Goal: Task Accomplishment & Management: Use online tool/utility

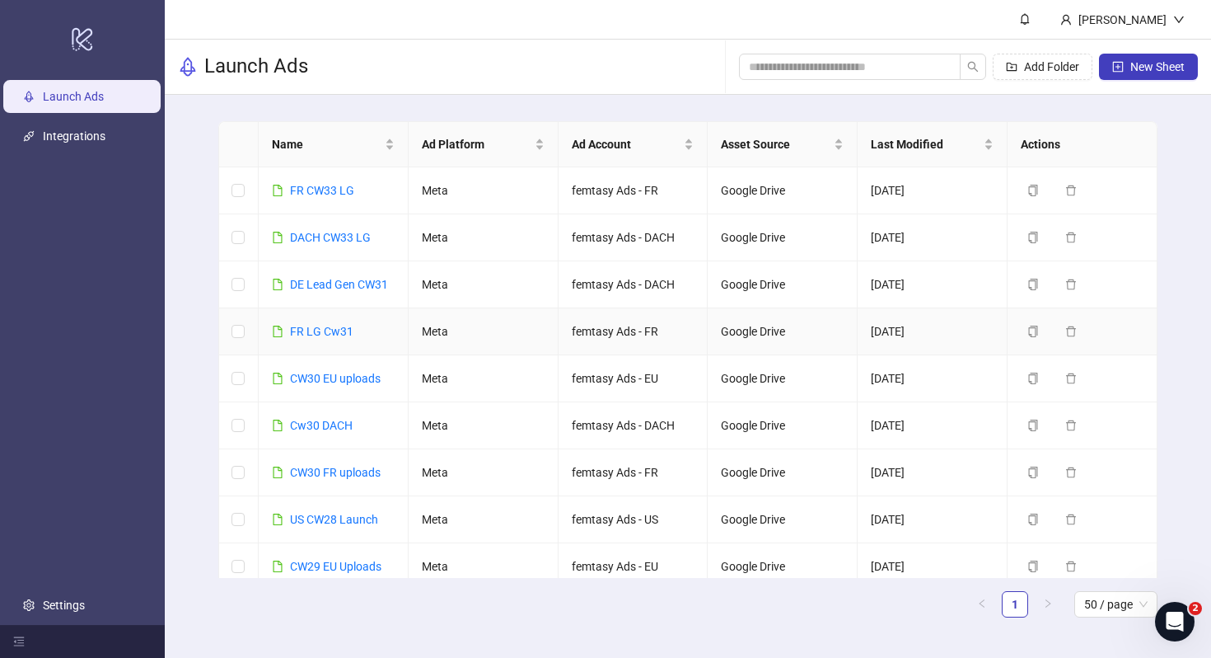
click at [341, 322] on div "FR LG Cw31" at bounding box center [321, 331] width 63 height 18
click at [341, 330] on link "FR LG Cw31" at bounding box center [321, 331] width 63 height 13
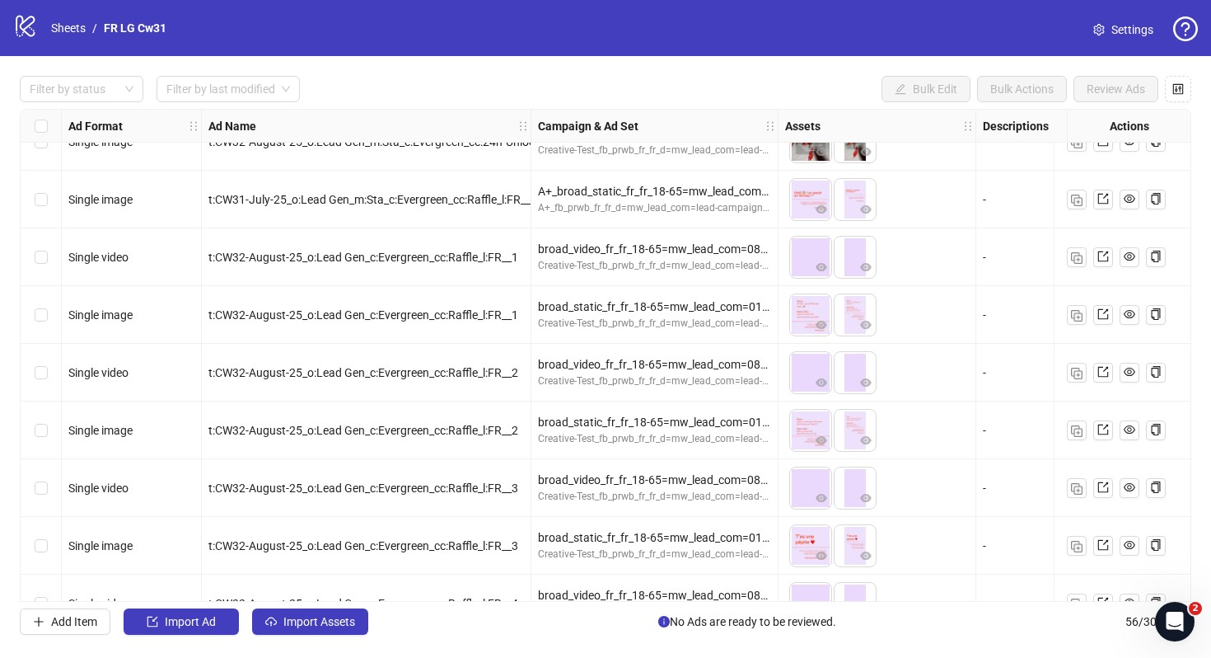
scroll to position [2107, 0]
click at [824, 499] on icon "eye" at bounding box center [822, 497] width 12 height 8
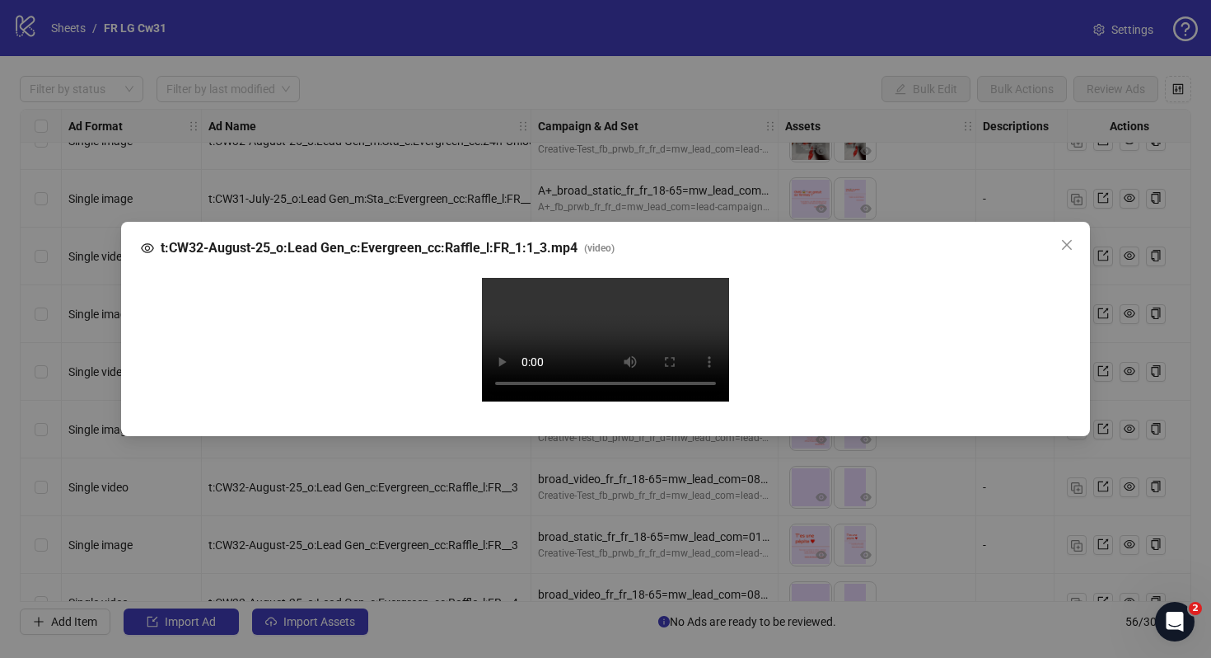
click at [1130, 456] on div "t:CW32-August-25_o:Lead Gen_c:Evergreen_cc:Raffle_l:FR_1:1_3.mp4 ( video ) Your…" at bounding box center [605, 329] width 1211 height 658
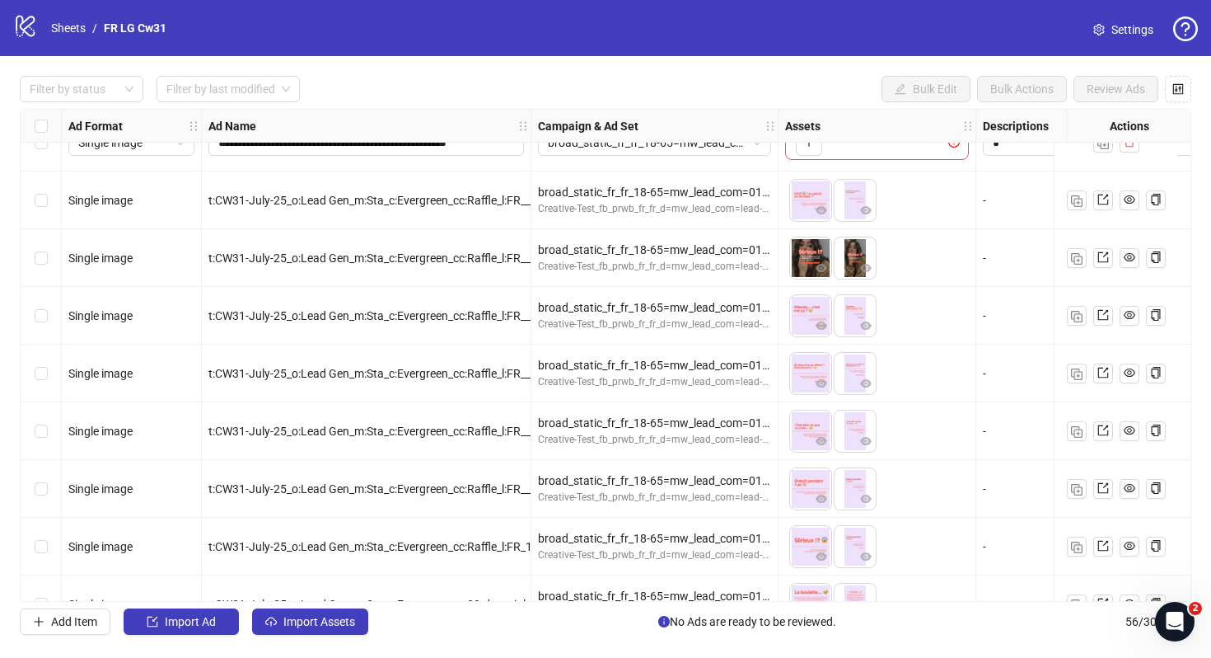
scroll to position [0, 0]
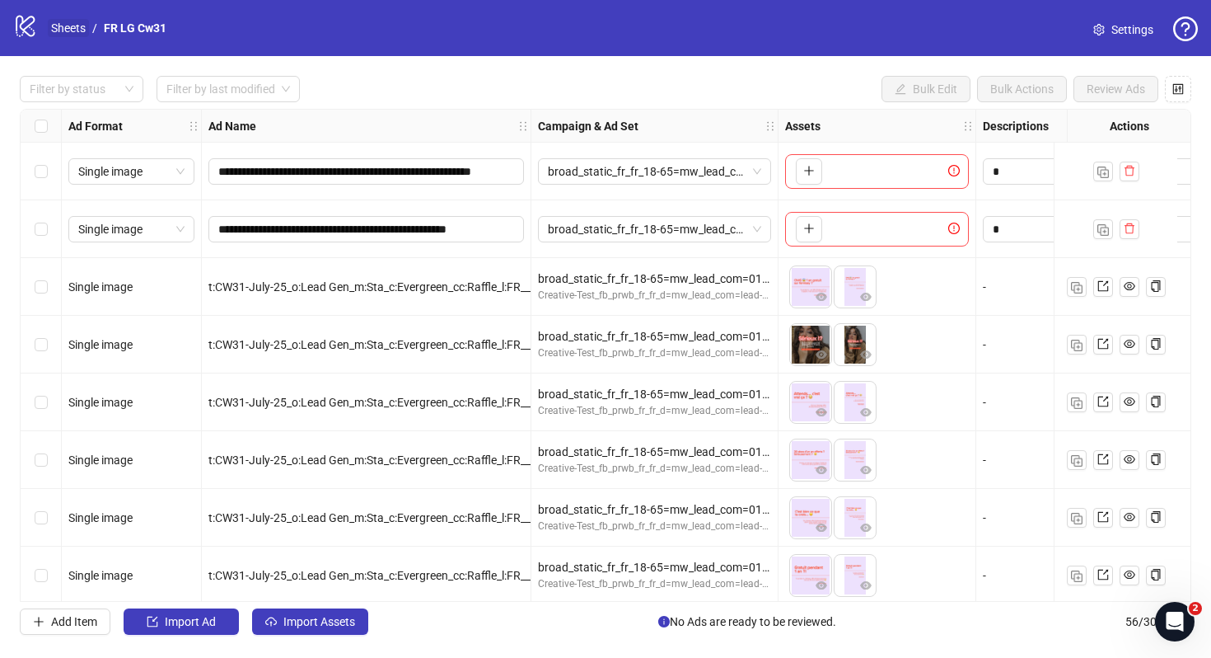
click at [78, 26] on link "Sheets" at bounding box center [68, 28] width 41 height 18
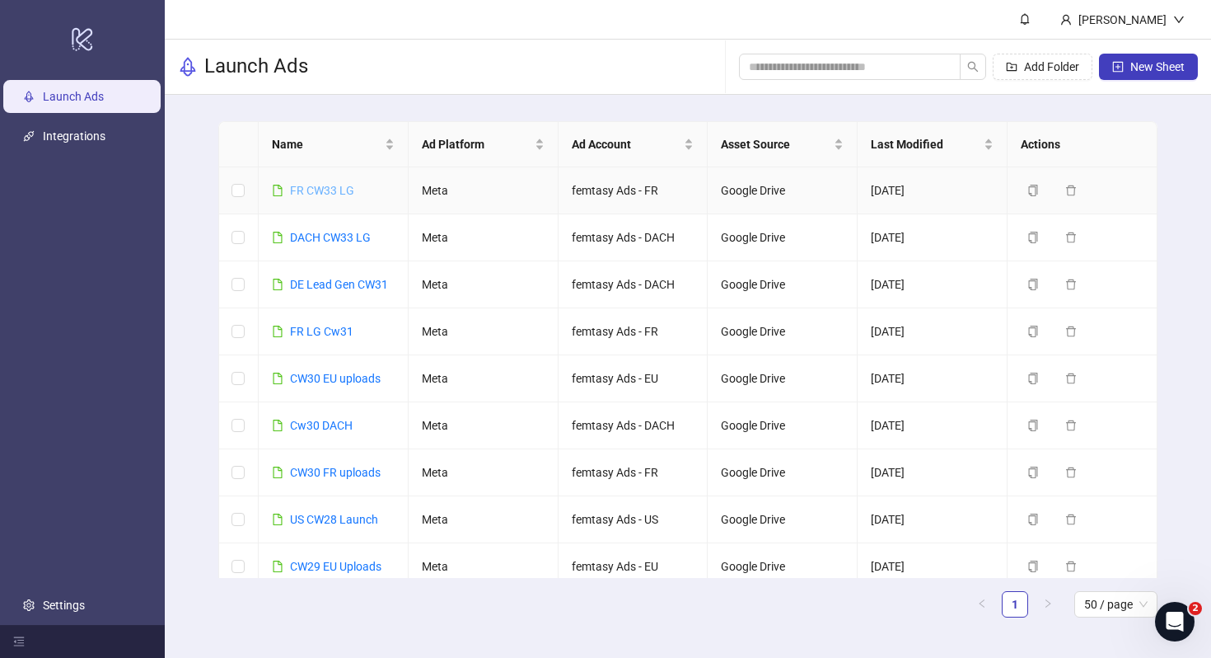
click at [323, 186] on link "FR CW33 LG" at bounding box center [322, 190] width 64 height 13
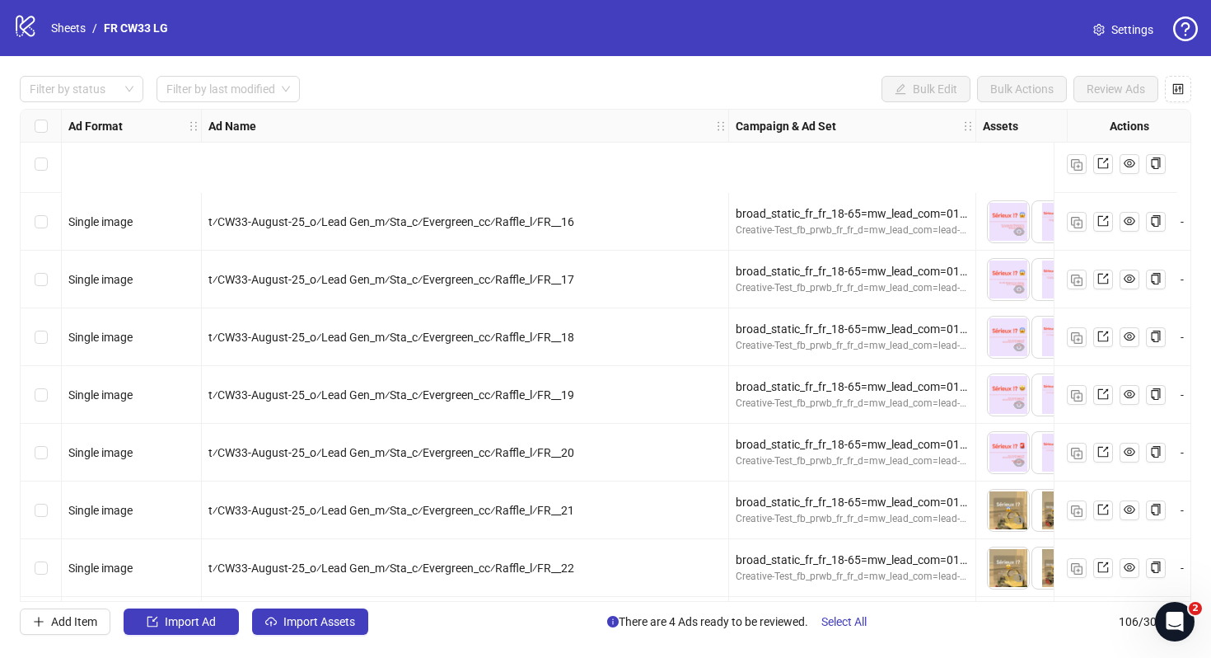
scroll to position [5662, 0]
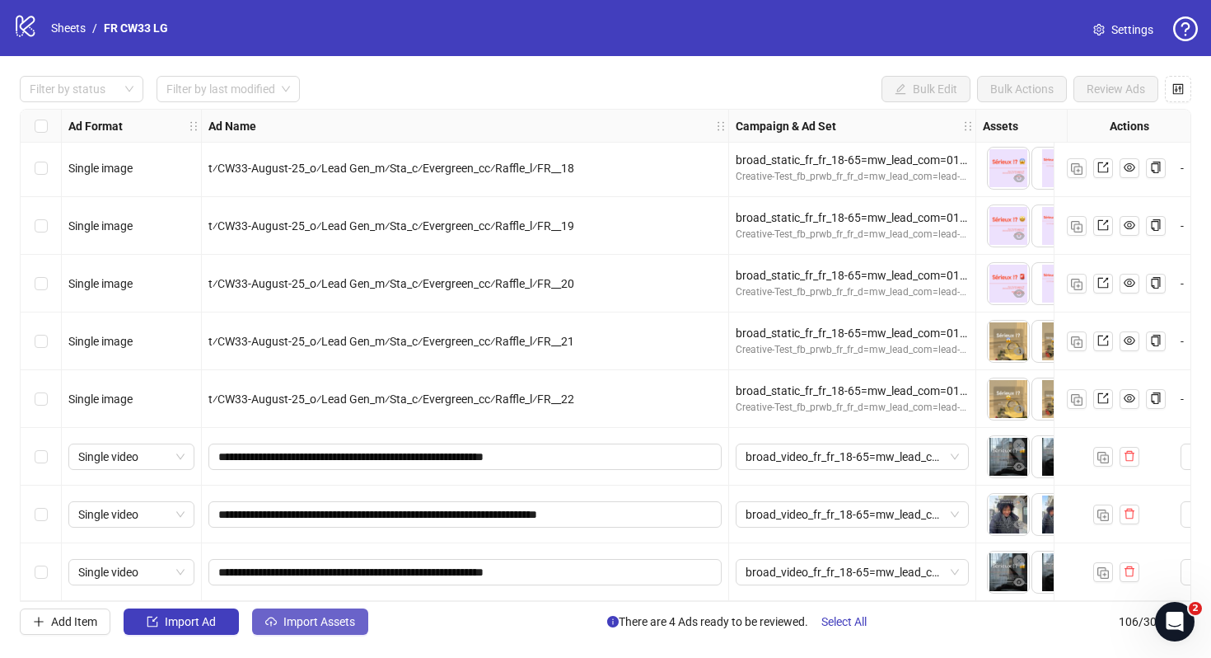
click at [302, 627] on span "Import Assets" at bounding box center [319, 621] width 72 height 13
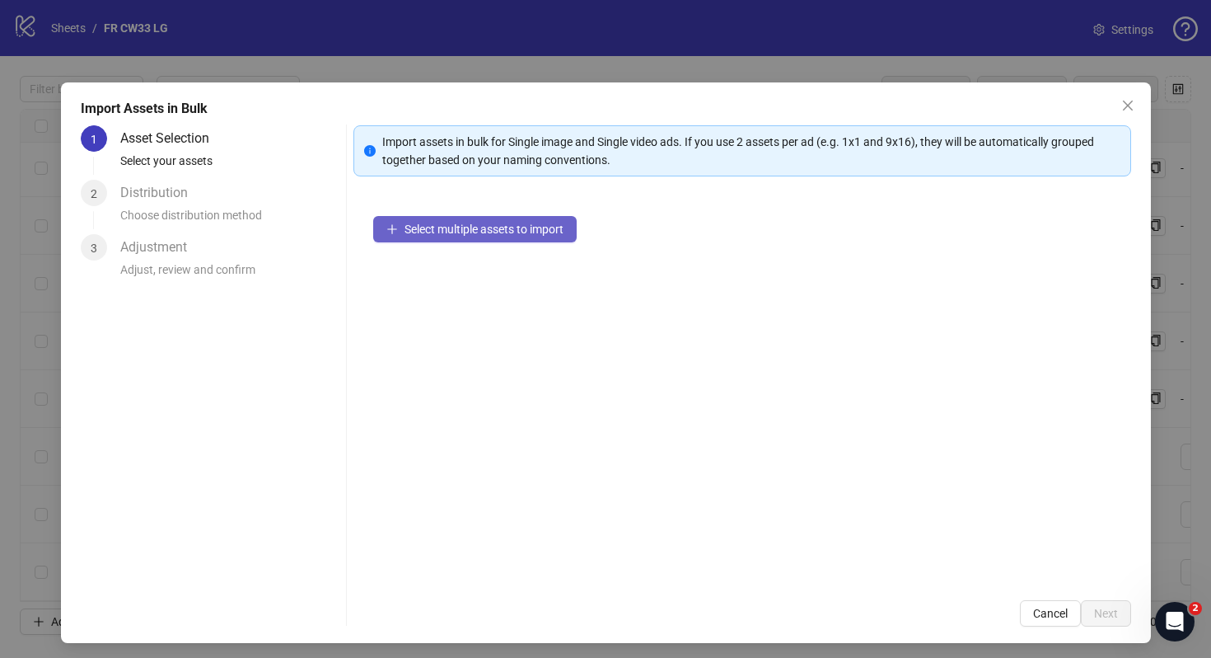
click at [523, 230] on span "Select multiple assets to import" at bounding box center [484, 228] width 159 height 13
click at [1067, 599] on div "Import assets in bulk for Single image and Single video ads. If you use 2 asset…" at bounding box center [742, 375] width 778 height 501
click at [1057, 613] on span "Cancel" at bounding box center [1050, 612] width 35 height 13
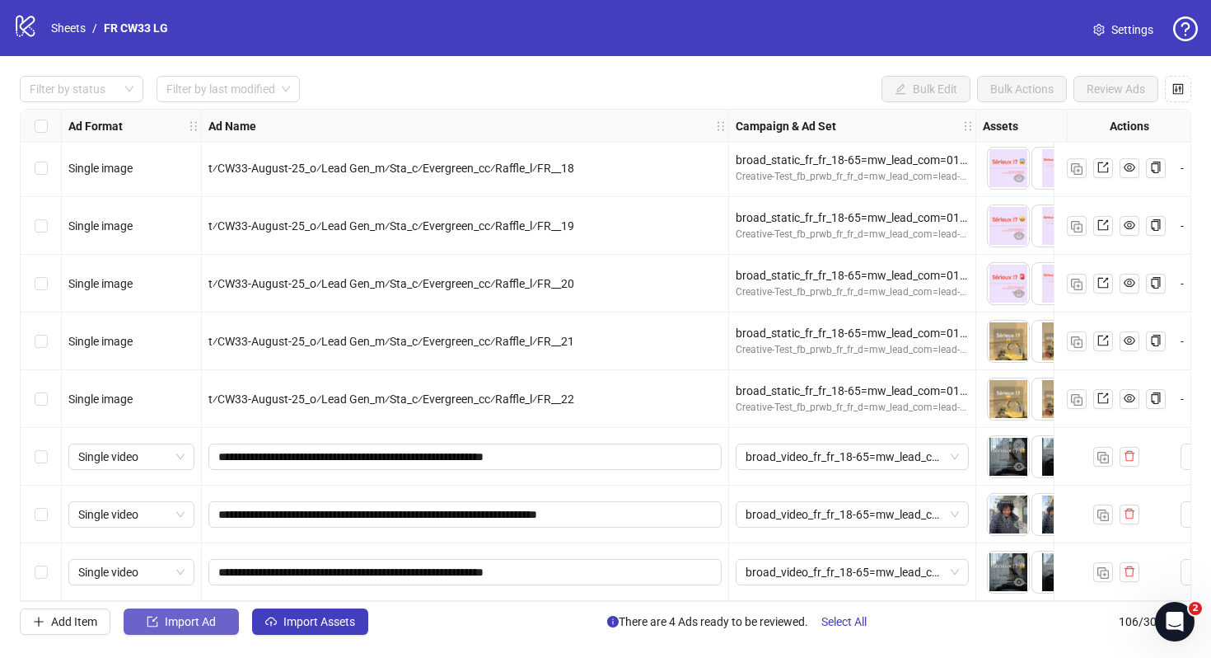
click at [179, 611] on button "Import Ad" at bounding box center [181, 621] width 115 height 26
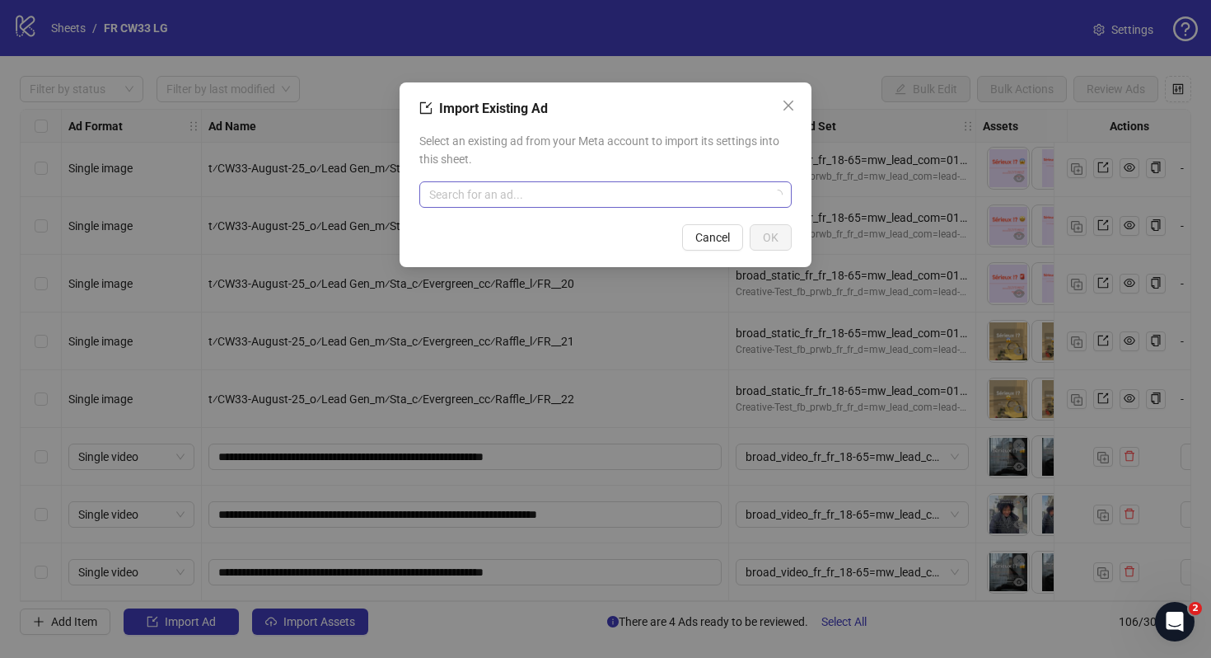
click at [561, 185] on input "search" at bounding box center [598, 194] width 338 height 25
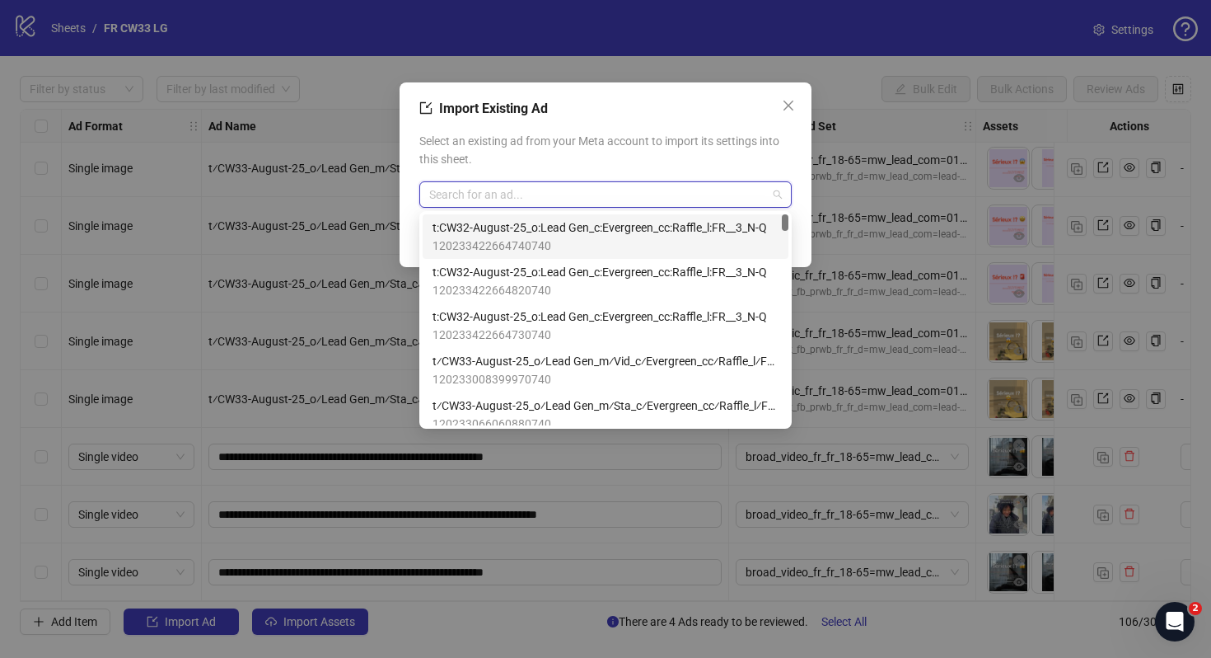
click at [569, 226] on span "t:CW32-August-25_o:Lead Gen_c:Evergreen_cc:Raffle_l:FR__3_N-Q" at bounding box center [600, 227] width 335 height 18
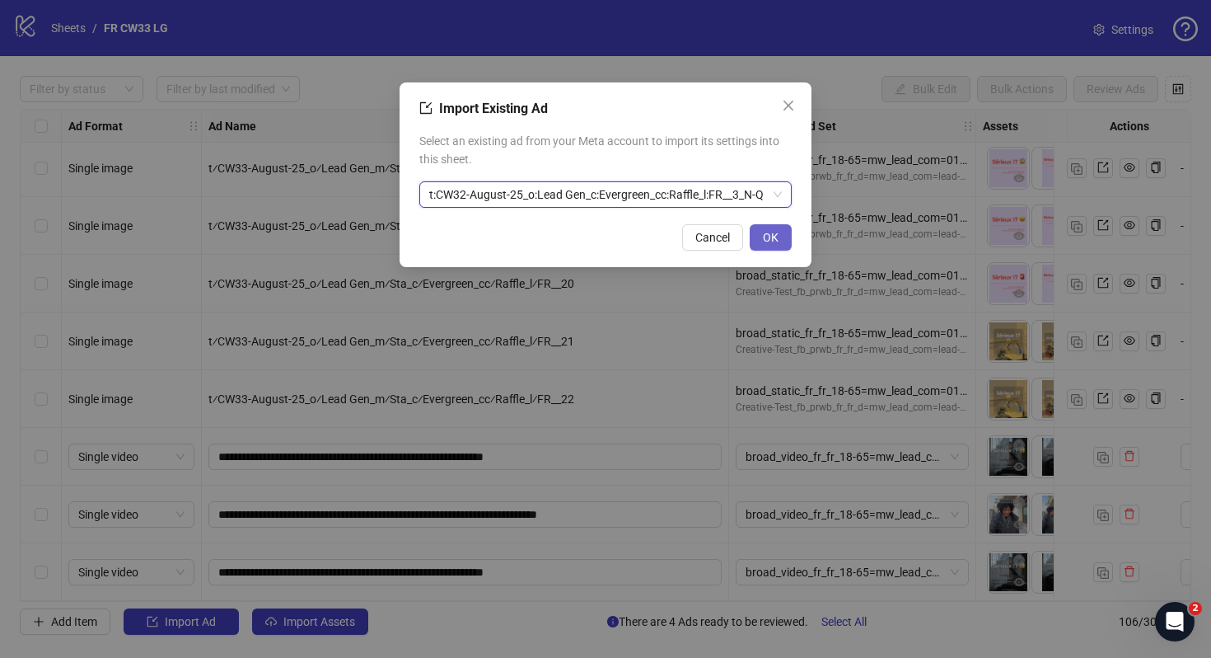
click at [754, 239] on button "OK" at bounding box center [771, 237] width 42 height 26
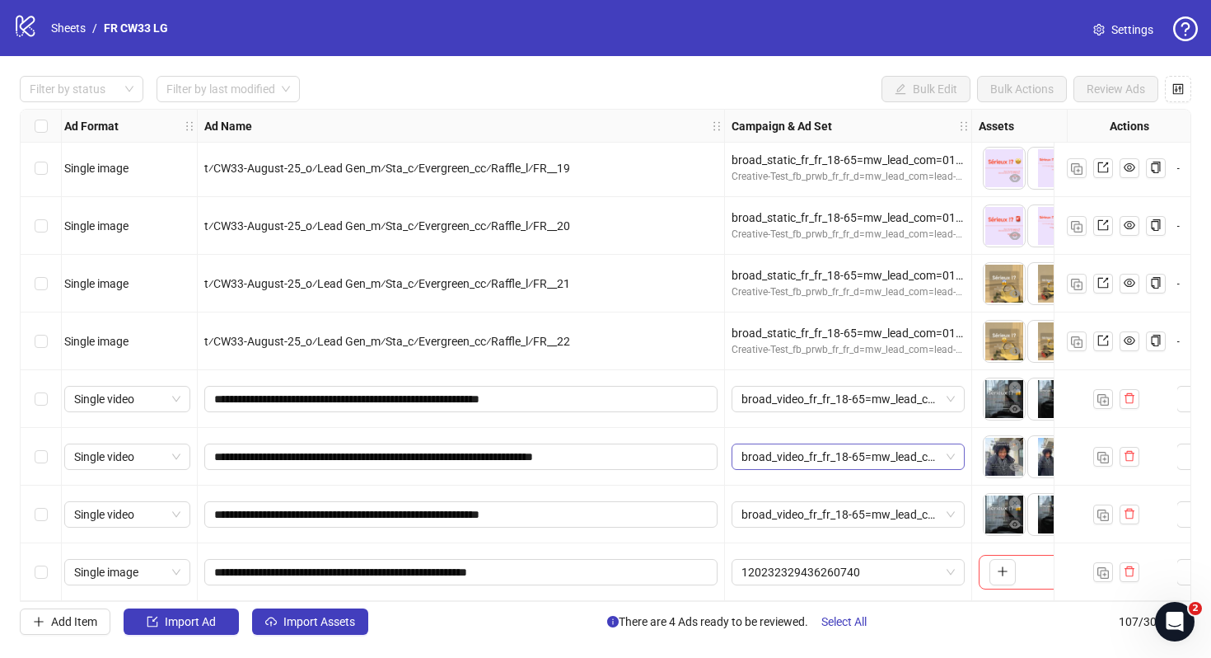
scroll to position [5720, 0]
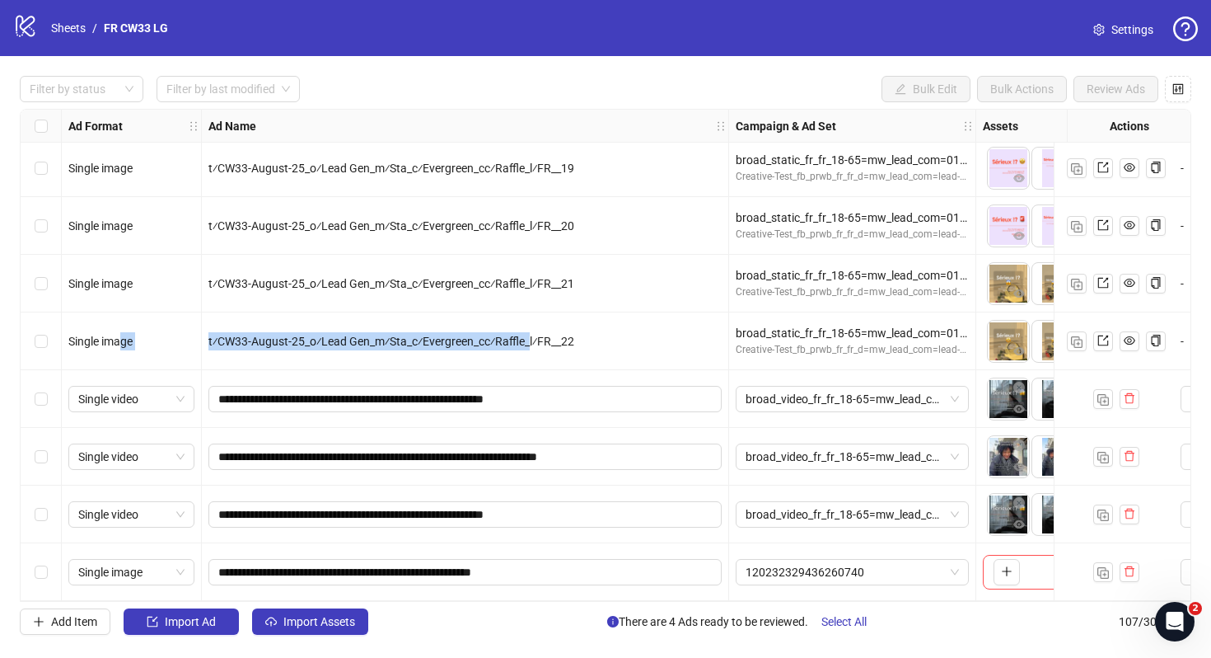
drag, startPoint x: 528, startPoint y: 332, endPoint x: 122, endPoint y: 335, distance: 406.2
copy div "ge t⁄CW33-August-25_o⁄Lead Gen_m⁄Sta_c⁄Evergreen_cc⁄Raffle_"
click at [269, 353] on div "t⁄CW33-August-25_o⁄Lead Gen_m⁄Sta_c⁄Evergreen_cc⁄Raffle_l⁄FR__22" at bounding box center [465, 341] width 527 height 58
drag, startPoint x: 207, startPoint y: 335, endPoint x: 527, endPoint y: 336, distance: 319.7
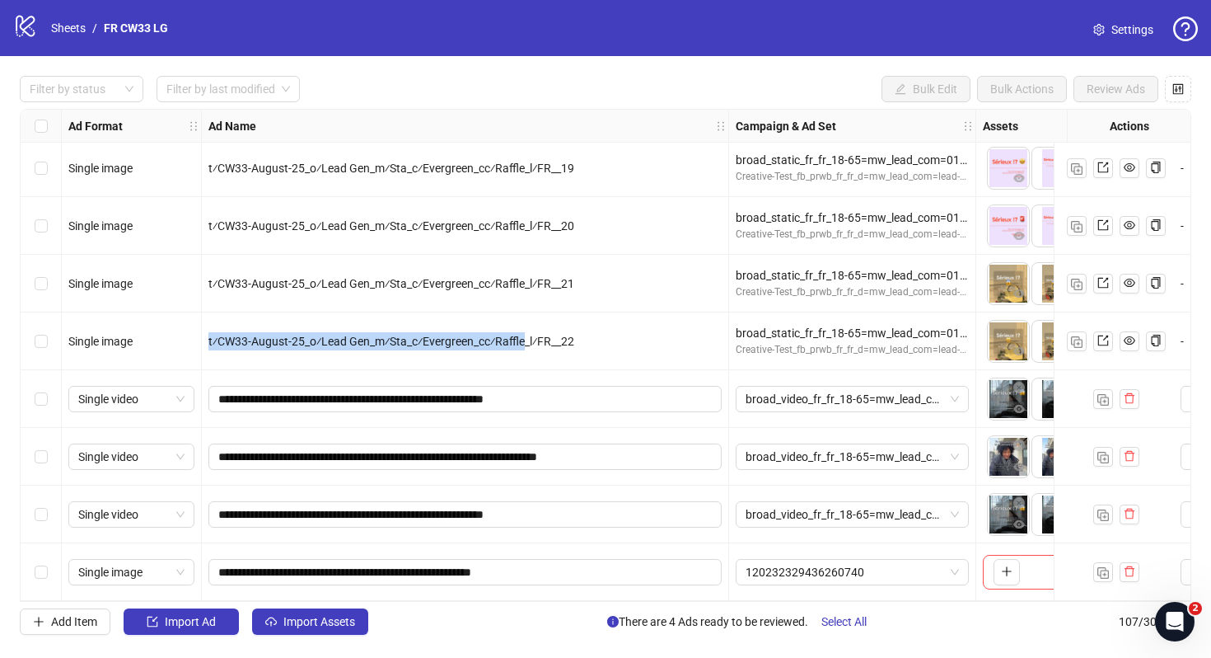
click at [527, 336] on div "t⁄CW33-August-25_o⁄Lead Gen_m⁄Sta_c⁄Evergreen_cc⁄Raffle_l⁄FR__22" at bounding box center [465, 341] width 527 height 58
copy span "t⁄CW33-August-25_o⁄Lead Gen_m⁄Sta_c⁄Evergreen_cc⁄Raffle"
